Goal: Task Accomplishment & Management: Complete application form

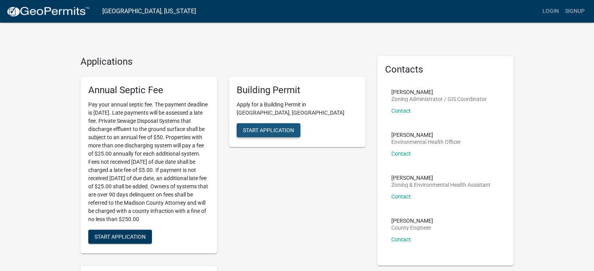
click at [266, 125] on button "Start Application" at bounding box center [269, 130] width 64 height 14
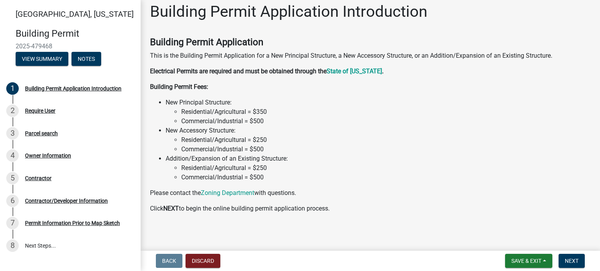
scroll to position [9, 0]
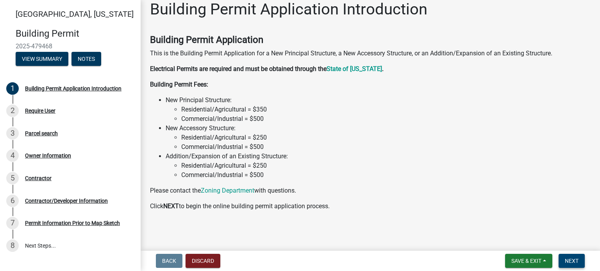
click at [565, 259] on span "Next" at bounding box center [572, 261] width 14 height 6
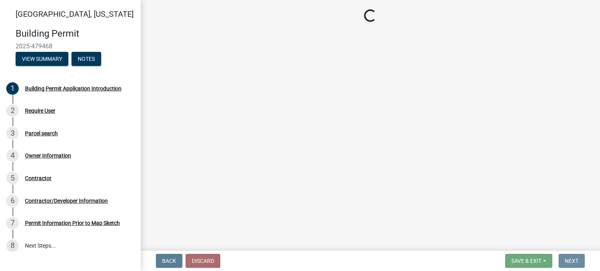
scroll to position [0, 0]
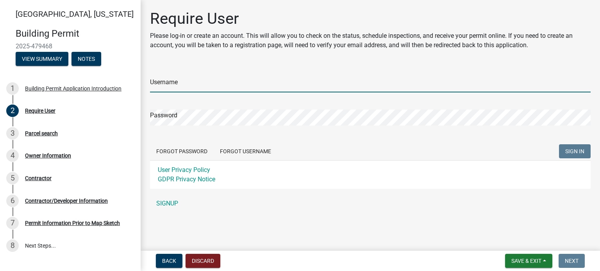
type input "Buresh1234"
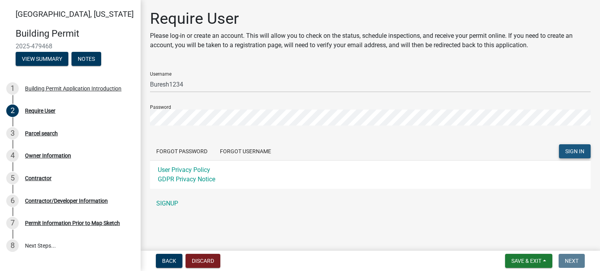
click at [575, 152] on span "SIGN IN" at bounding box center [574, 151] width 19 height 6
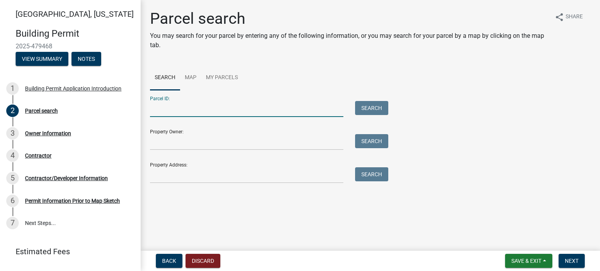
click at [175, 107] on input "Parcel ID:" at bounding box center [246, 109] width 193 height 16
type input "[STREET_ADDRESS]"
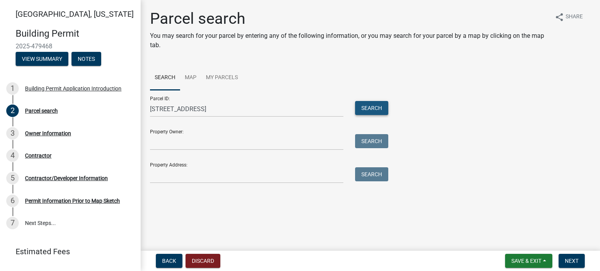
click at [378, 107] on button "Search" at bounding box center [371, 108] width 33 height 14
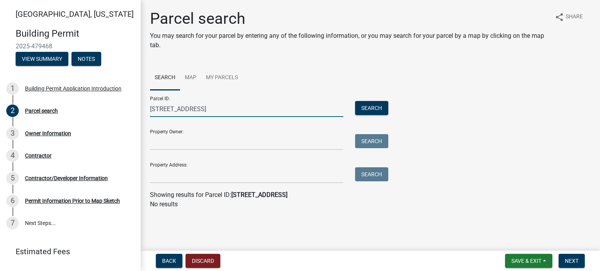
click at [228, 109] on input "[STREET_ADDRESS]" at bounding box center [246, 109] width 193 height 16
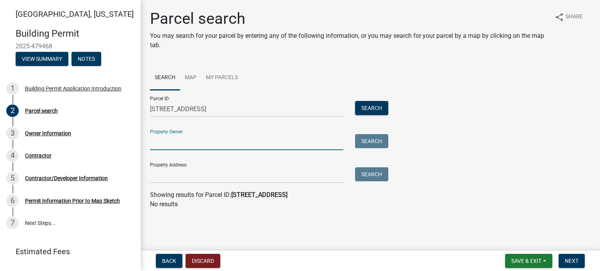
click at [204, 150] on input "Property Owner:" at bounding box center [246, 142] width 193 height 16
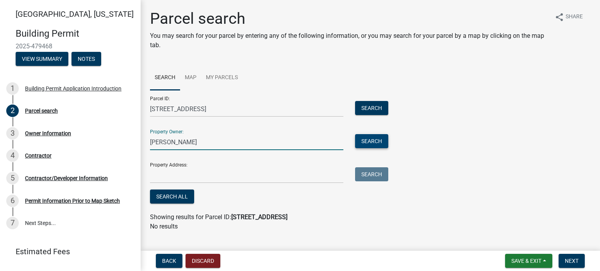
type input "[PERSON_NAME]"
click at [361, 143] on button "Search" at bounding box center [371, 141] width 33 height 14
